Goal: Navigation & Orientation: Find specific page/section

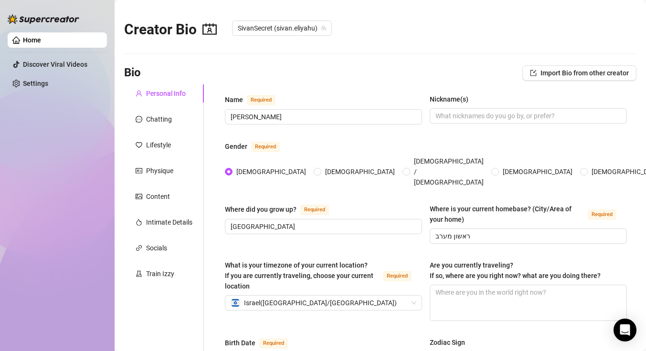
radio input "true"
type input "[DATE]"
click at [157, 118] on div "Chatting" at bounding box center [159, 119] width 26 height 10
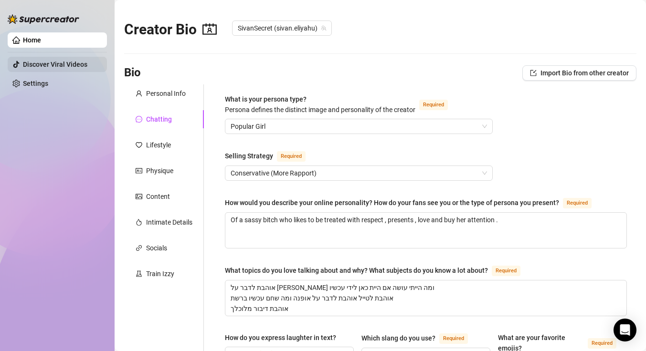
click at [42, 68] on link "Discover Viral Videos" at bounding box center [55, 65] width 64 height 8
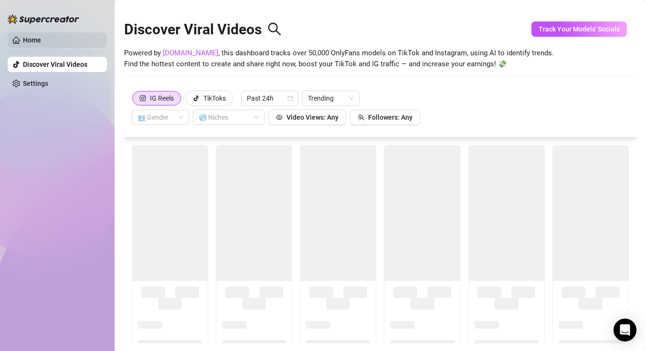
click at [41, 39] on link "Home" at bounding box center [32, 40] width 18 height 8
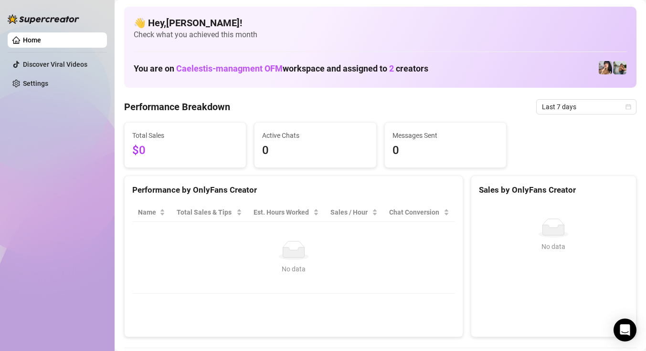
click at [41, 39] on link "Home" at bounding box center [32, 40] width 18 height 8
